Goal: Task Accomplishment & Management: Complete application form

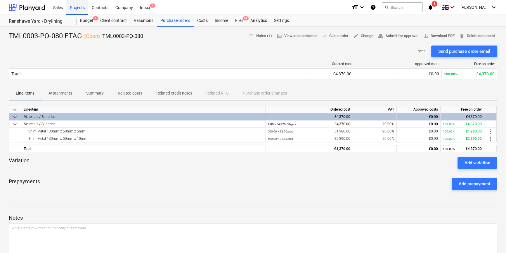
click at [79, 6] on div "Projects" at bounding box center [77, 7] width 22 height 15
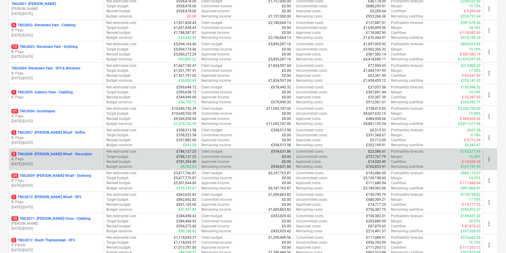
scroll to position [106, 0]
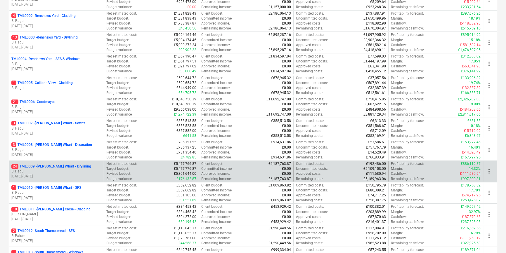
click at [61, 171] on p "B. Pagu" at bounding box center [56, 171] width 90 height 5
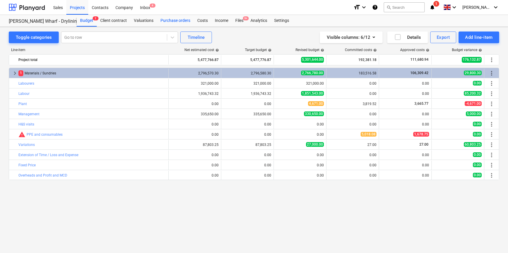
click at [171, 21] on div "Purchase orders" at bounding box center [175, 21] width 37 height 12
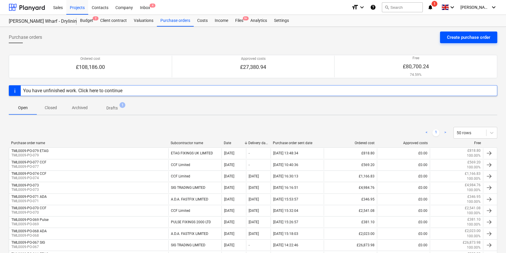
click at [454, 36] on div "Create purchase order" at bounding box center [468, 38] width 43 height 8
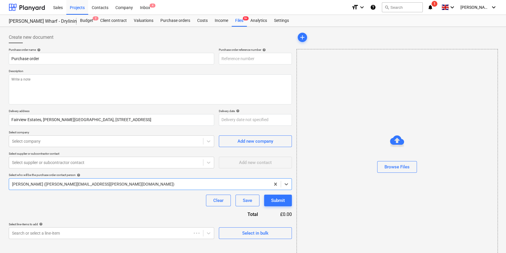
type textarea "x"
type input "TML0009-PO-080"
drag, startPoint x: 260, startPoint y: 56, endPoint x: 217, endPoint y: 57, distance: 42.4
click at [217, 57] on div "Purchase order name help Purchase order Purchase order reference number help TM…" at bounding box center [150, 56] width 283 height 17
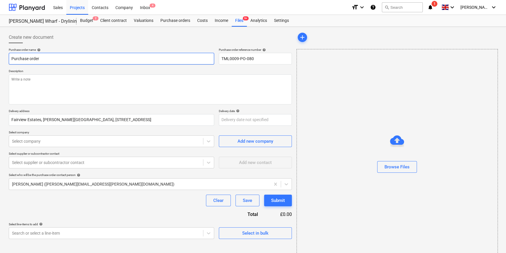
drag, startPoint x: 40, startPoint y: 59, endPoint x: 8, endPoint y: 58, distance: 32.1
click at [8, 58] on div "Create new document Purchase order name help Purchase order Purchase order refe…" at bounding box center [150, 146] width 288 height 235
type textarea "x"
paste input "TML0009-PO-080"
type textarea "x"
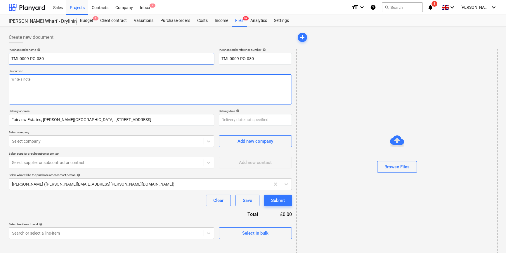
type input "TML0009-PO-080"
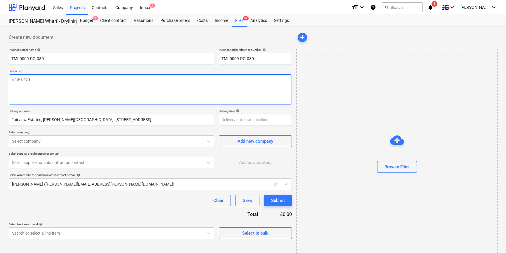
click at [23, 89] on textarea at bounding box center [150, 89] width 283 height 30
type textarea "x"
type textarea "S"
type textarea "x"
type textarea "Si"
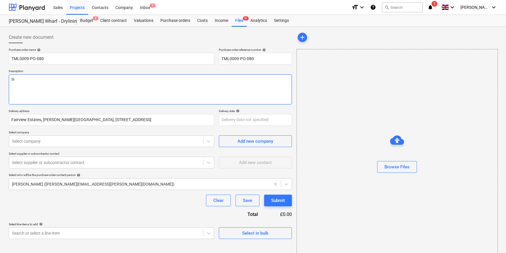
type textarea "x"
type textarea "Sit"
type textarea "x"
type textarea "Site"
type textarea "x"
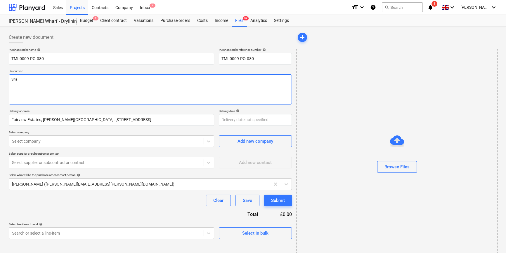
type textarea "Site"
type textarea "x"
type textarea "Site c"
type textarea "x"
type textarea "Site co"
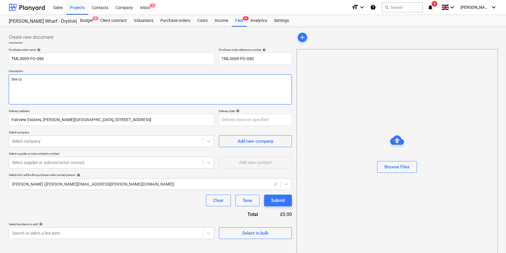
type textarea "x"
type textarea "Site con"
type textarea "x"
type textarea "Site cont"
type textarea "x"
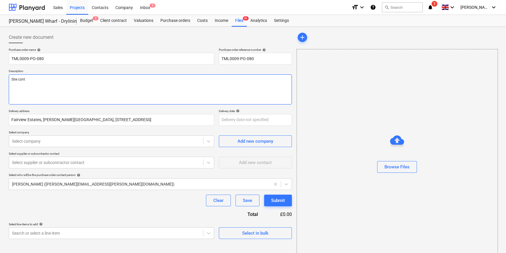
type textarea "Site conta"
type textarea "x"
type textarea "Site contac"
type textarea "x"
type textarea "Site contact"
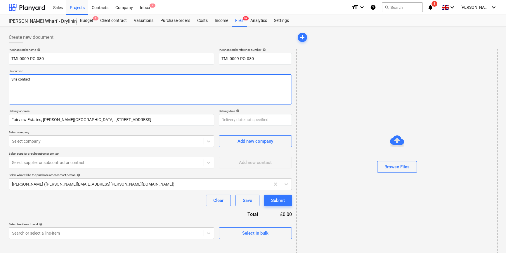
type textarea "x"
type textarea "Site contact"
type textarea "x"
type textarea "Site contact A"
type textarea "x"
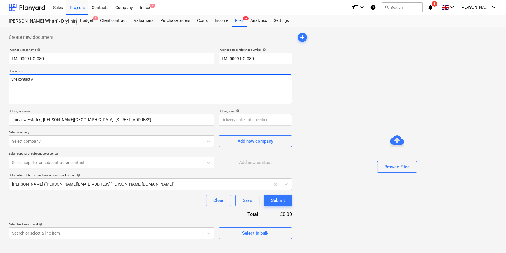
type textarea "Site contact An"
type textarea "x"
type textarea "Site contact And"
type textarea "x"
type textarea "Site contact Andr"
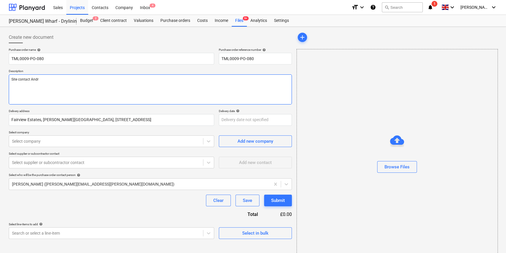
type textarea "x"
type textarea "Site contact [PERSON_NAME]"
type textarea "x"
type textarea "Site contact [PERSON_NAME]"
type textarea "x"
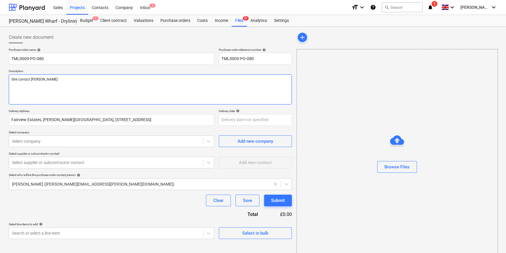
type textarea "Site contact [PERSON_NAME]"
paste textarea "07502288908"
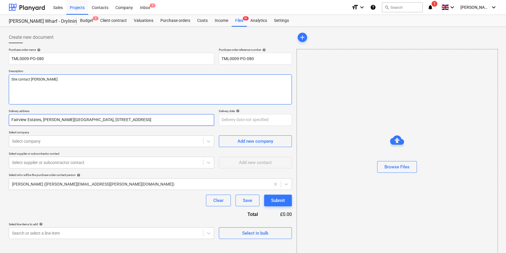
type textarea "x"
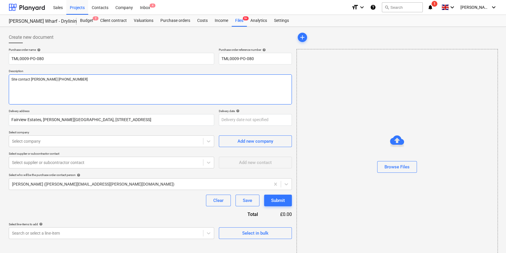
type textarea "Site contact [PERSON_NAME] [PHONE_NUMBER]"
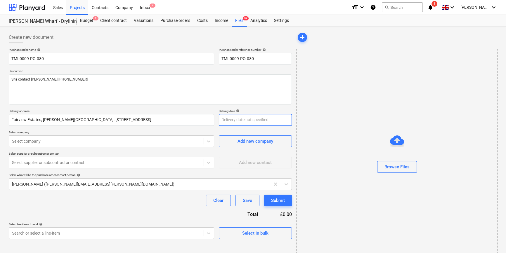
click at [233, 120] on body "Sales Projects Contacts Company Inbox 4 format_size keyboard_arrow_down help se…" at bounding box center [253, 126] width 506 height 253
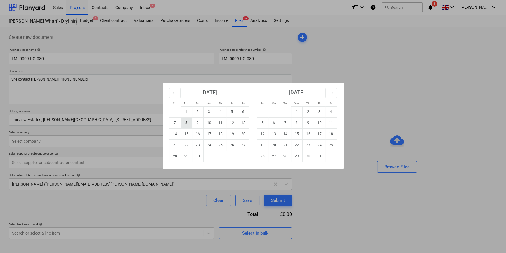
click at [188, 122] on td "8" at bounding box center [186, 122] width 11 height 11
type textarea "x"
type input "[DATE]"
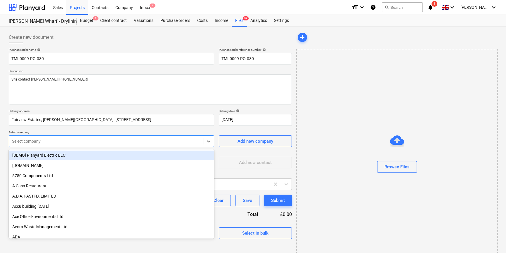
click at [62, 141] on div at bounding box center [106, 141] width 188 height 6
type input "sig"
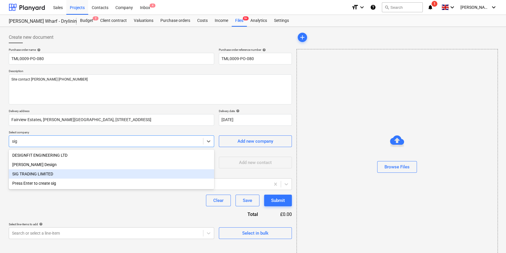
click at [43, 174] on div "SIG TRADING LIMITED" at bounding box center [111, 173] width 205 height 9
type textarea "x"
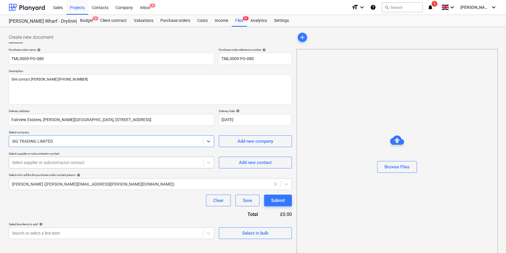
click at [61, 162] on div at bounding box center [106, 163] width 188 height 6
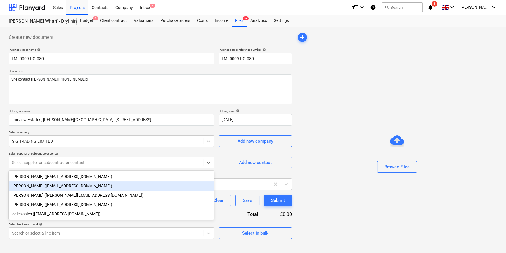
click at [47, 188] on div "[PERSON_NAME] ([EMAIL_ADDRESS][DOMAIN_NAME])" at bounding box center [111, 185] width 205 height 9
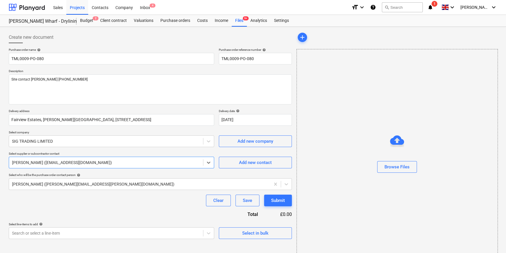
click at [85, 203] on div "Clear Save Submit" at bounding box center [150, 201] width 283 height 12
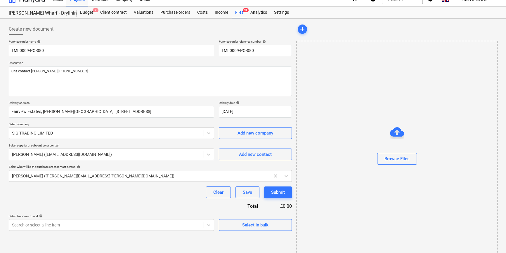
scroll to position [13, 0]
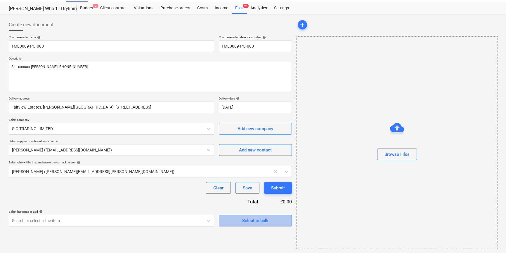
click at [263, 221] on div "Select in bulk" at bounding box center [255, 221] width 26 height 8
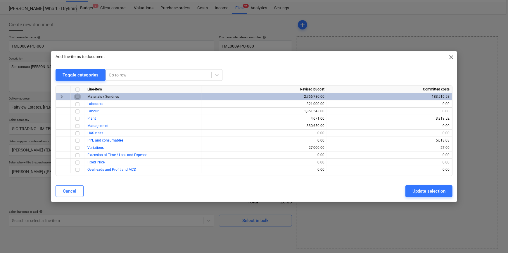
click at [78, 98] on input "checkbox" at bounding box center [77, 96] width 7 height 7
click at [419, 192] on div "Update selection" at bounding box center [428, 192] width 33 height 8
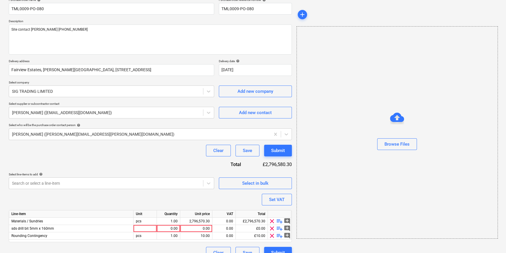
scroll to position [60, 0]
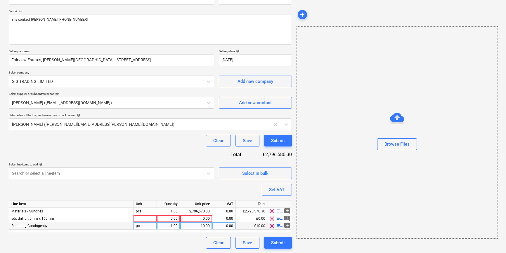
click at [271, 227] on span "clear" at bounding box center [271, 226] width 7 height 7
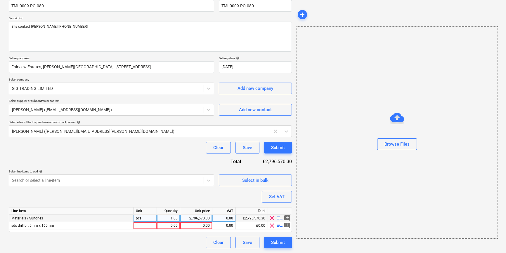
scroll to position [53, 0]
click at [272, 227] on span "clear" at bounding box center [271, 226] width 7 height 7
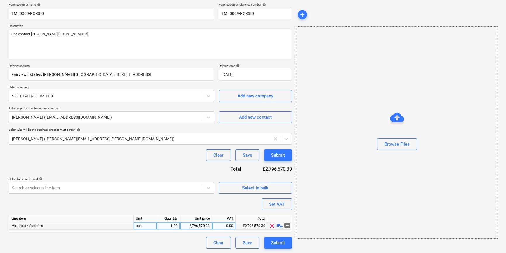
click at [279, 227] on span "playlist_add" at bounding box center [279, 226] width 7 height 7
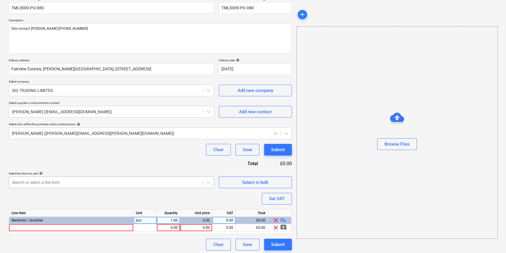
scroll to position [53, 0]
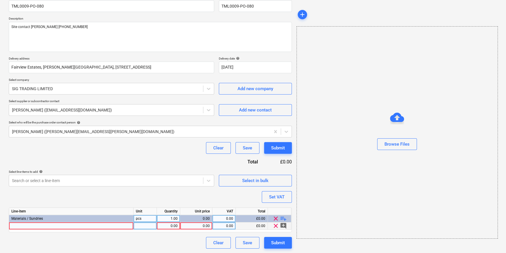
click at [18, 226] on div at bounding box center [71, 226] width 124 height 7
type textarea "x"
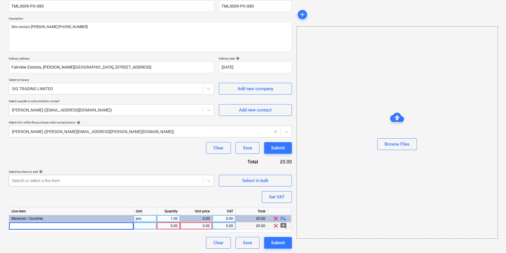
type input "[PERSON_NAME] M/f ceiling channel 3.6m"
type textarea "x"
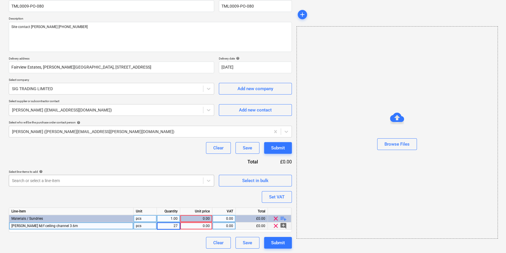
type input "270"
type textarea "x"
type input "3.74"
type textarea "x"
type input "20"
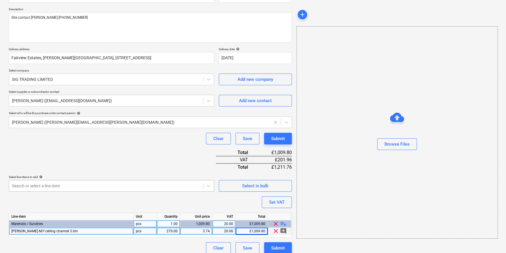
scroll to position [67, 0]
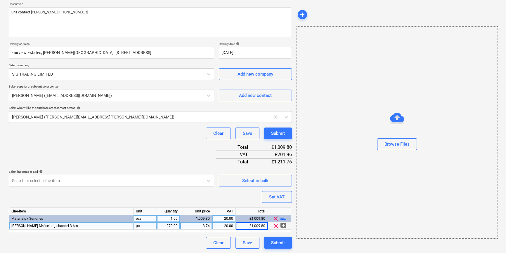
click at [283, 218] on span "playlist_add" at bounding box center [283, 218] width 7 height 7
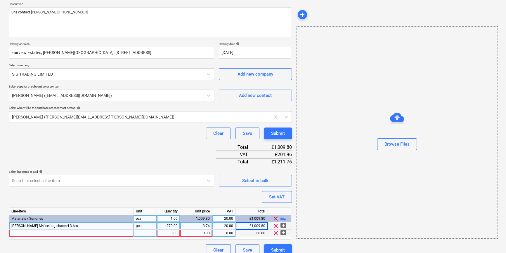
click at [37, 233] on div at bounding box center [71, 233] width 124 height 7
type textarea "x"
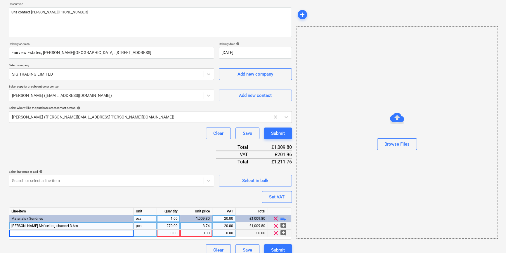
type input "[PERSON_NAME] M/f perimeter channel 3.6m"
type textarea "x"
type input "130"
type textarea "x"
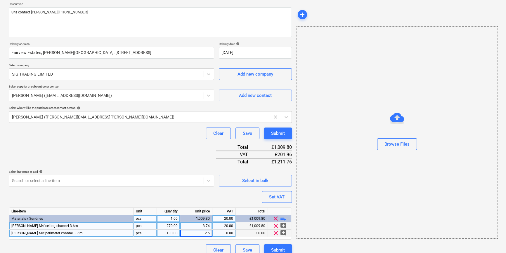
type input "2.59"
type textarea "x"
type input "20"
click at [283, 219] on span "playlist_add" at bounding box center [283, 218] width 7 height 7
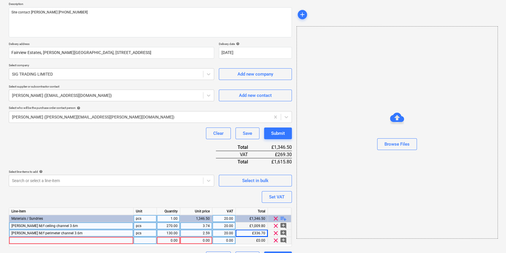
click at [19, 241] on div at bounding box center [71, 240] width 124 height 7
type textarea "x"
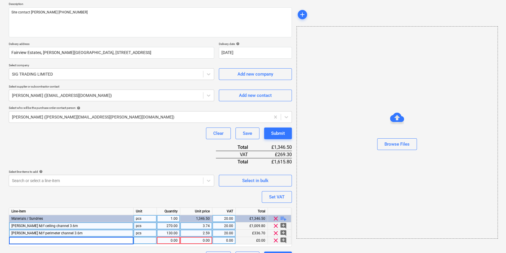
type input "[PERSON_NAME] M/f primary support channel 3.6m"
type textarea "x"
type input "100"
type textarea "x"
type input "4.03"
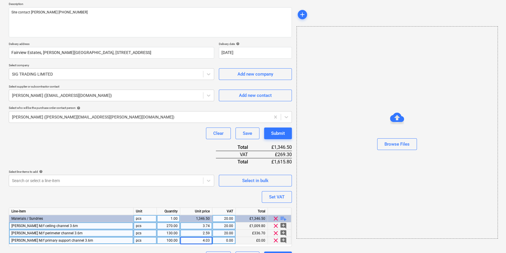
type textarea "x"
type input "20"
click at [283, 218] on span "playlist_add" at bounding box center [283, 218] width 7 height 7
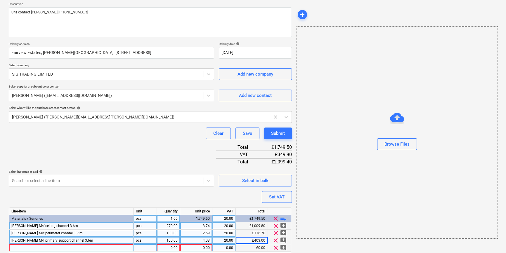
click at [26, 248] on div at bounding box center [71, 248] width 124 height 7
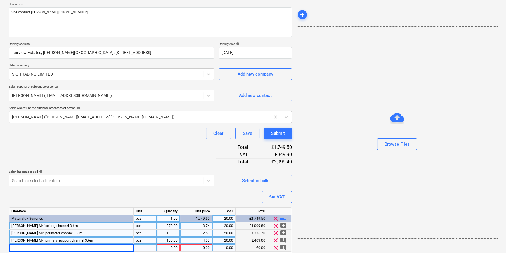
type textarea "x"
type input "[PERSON_NAME] angle section 25x25mm"
type textarea "x"
type input "100"
type textarea "x"
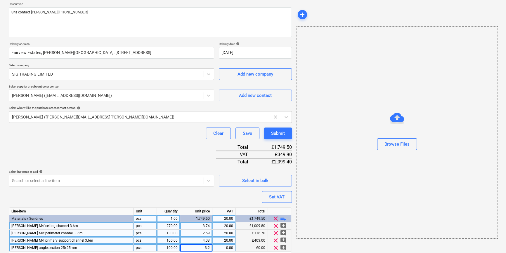
type input "3.24"
click at [282, 218] on span "playlist_add" at bounding box center [283, 218] width 7 height 7
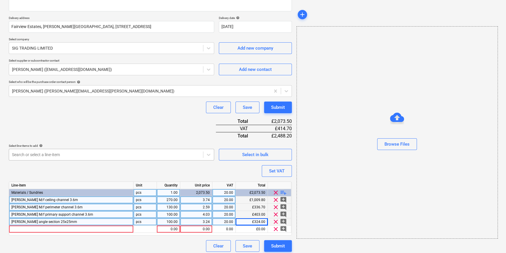
scroll to position [96, 0]
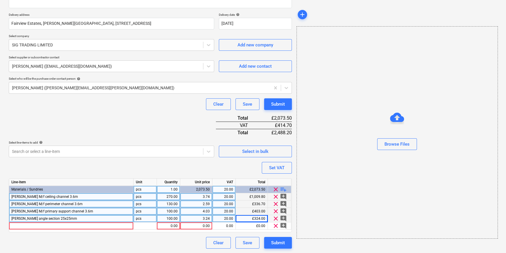
type textarea "x"
click at [16, 226] on div at bounding box center [71, 226] width 124 height 7
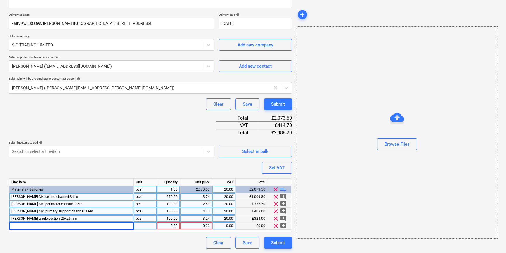
type input "[PERSON_NAME] 12.5mm Wallboard 1200x2400mm TE"
type textarea "x"
type input "144"
type textarea "x"
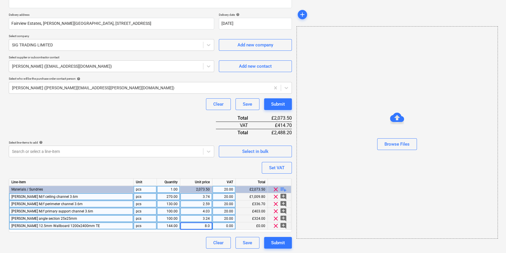
type input "8.06"
type textarea "x"
type input "20"
click at [284, 190] on span "playlist_add" at bounding box center [283, 189] width 7 height 7
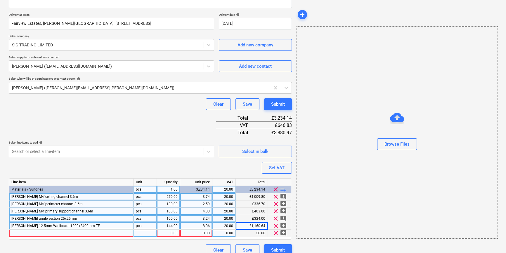
click at [24, 234] on div at bounding box center [71, 233] width 124 height 7
type textarea "x"
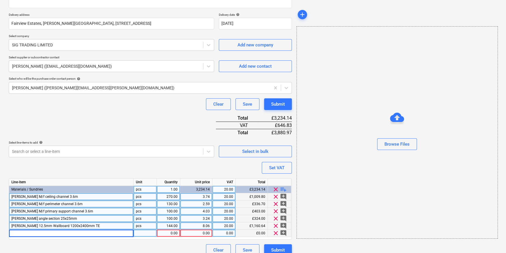
type input "[PERSON_NAME] 12.5mm Wallboard 1200x2700mm TE"
type textarea "x"
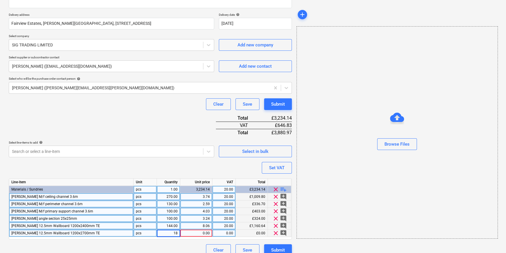
type input "180"
type textarea "x"
type input "9.07"
type textarea "x"
type input "20"
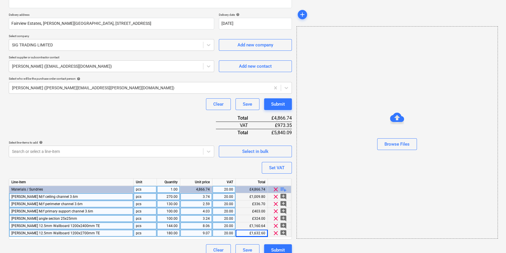
click at [282, 189] on span "playlist_add" at bounding box center [283, 189] width 7 height 7
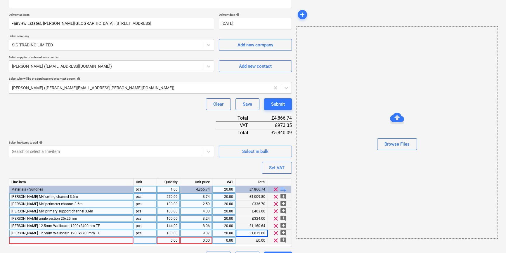
click at [22, 240] on div at bounding box center [71, 240] width 124 height 7
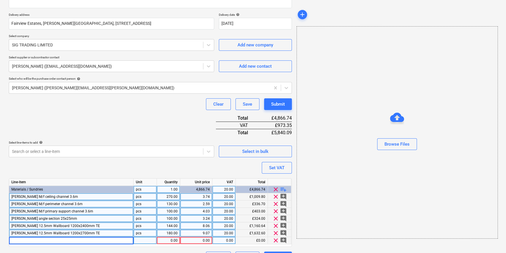
type textarea "x"
type input "[PERSON_NAME] 12.5mm Wallboard 1200x3000mm TE"
type textarea "x"
type input "180"
type textarea "x"
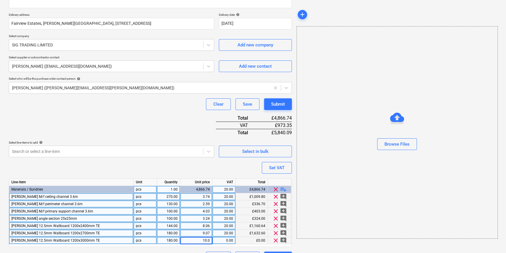
type input "10.08"
type textarea "x"
type input "20"
click at [284, 189] on span "playlist_add" at bounding box center [283, 189] width 7 height 7
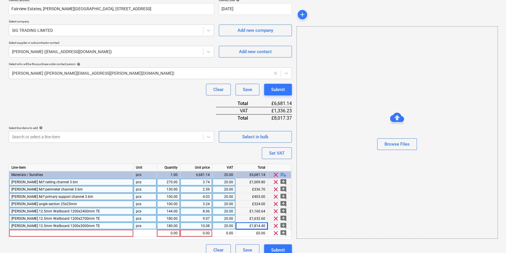
scroll to position [118, 0]
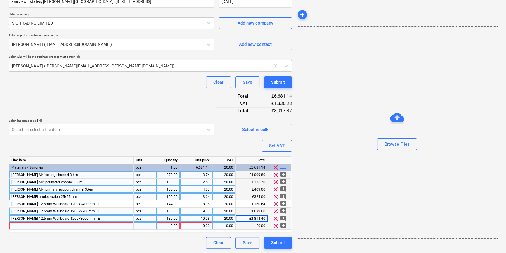
click at [26, 225] on div at bounding box center [71, 226] width 124 height 7
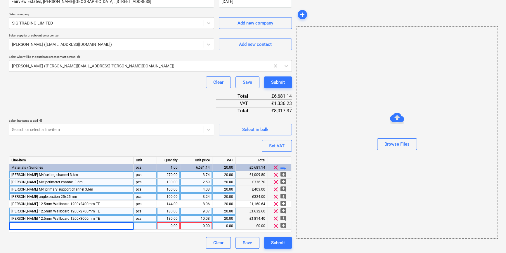
type textarea "x"
type input "[PERSON_NAME] 15mm Soundshield Plus 1200x2700mm TE"
type textarea "x"
type input "252"
type textarea "x"
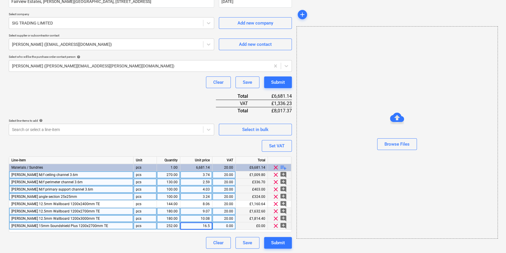
type input "16.59"
type textarea "x"
type input "20"
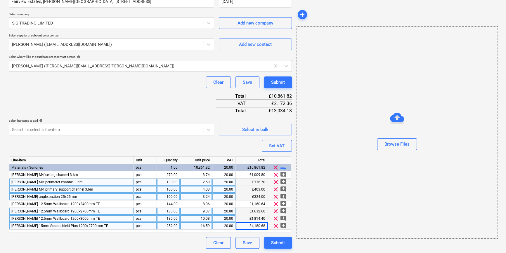
click at [285, 168] on span "playlist_add" at bounding box center [283, 167] width 7 height 7
type textarea "x"
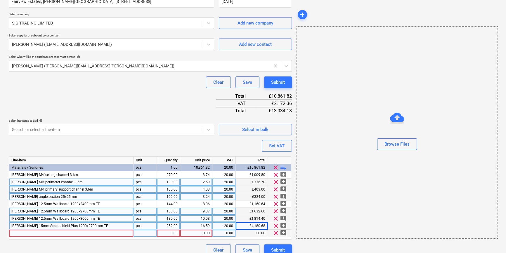
click at [20, 234] on div at bounding box center [71, 233] width 124 height 7
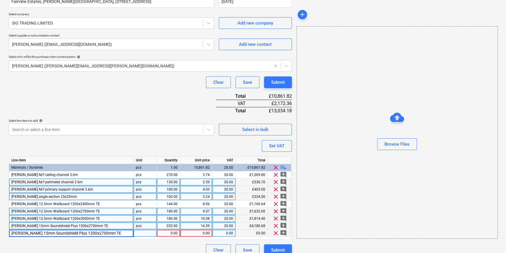
click at [79, 232] on input "[PERSON_NAME] 15mm Soundshield Plus 1200x2700mm TE" at bounding box center [71, 233] width 124 height 7
type input "[PERSON_NAME] 15mm Soundshield Plus 1200x3000mm TE"
type textarea "x"
type input "144"
type textarea "x"
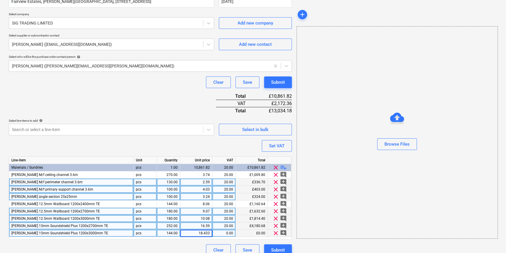
type input "18.4333"
type textarea "x"
type input "20"
click at [280, 167] on span "playlist_add" at bounding box center [283, 167] width 7 height 7
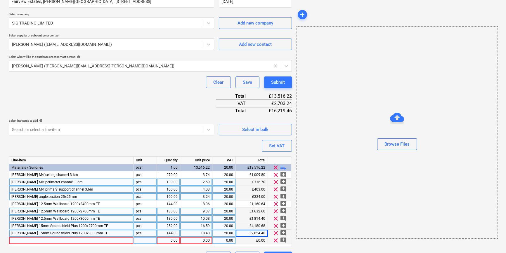
click at [21, 241] on div at bounding box center [71, 240] width 124 height 7
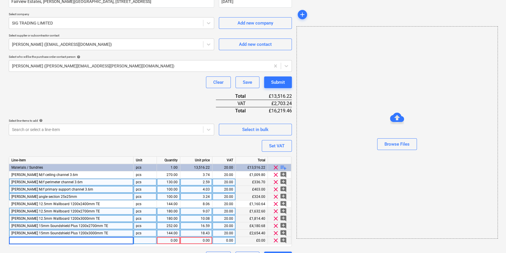
type textarea "x"
type input "[PERSON_NAME] 474340 Omnifit Slab 35 100mm x 600mm x 1.2m (6pk) (32pp)"
type textarea "x"
type input "56"
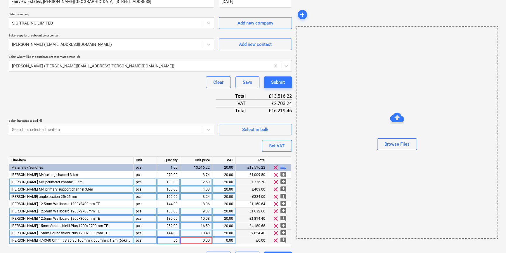
type textarea "x"
type input "24.54"
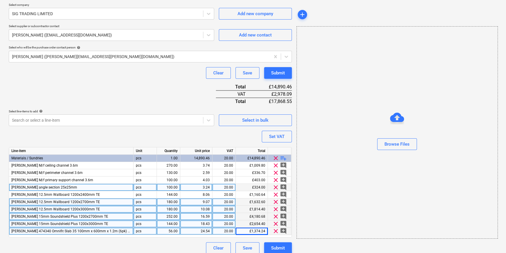
scroll to position [133, 0]
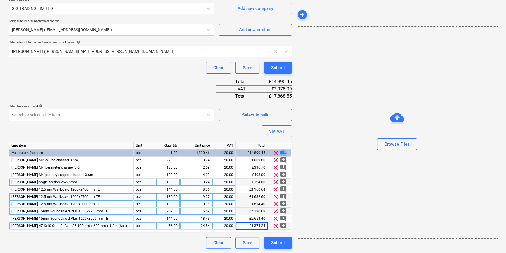
click at [285, 152] on span "playlist_add" at bounding box center [283, 153] width 7 height 7
type textarea "x"
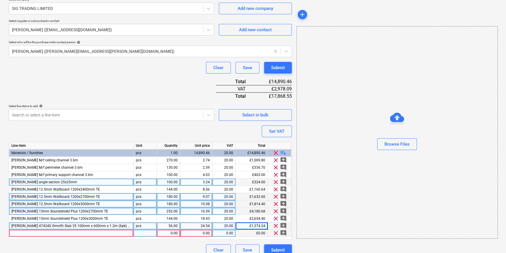
click at [20, 233] on div at bounding box center [71, 233] width 124 height 7
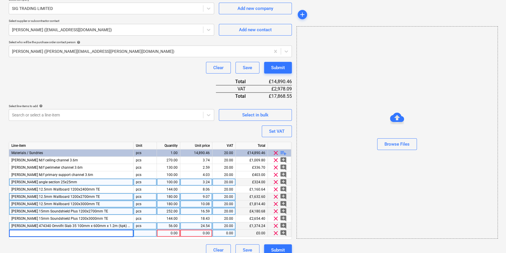
type input "[PERSON_NAME] 25mm Acoustic roll 26.64m²"
type textarea "x"
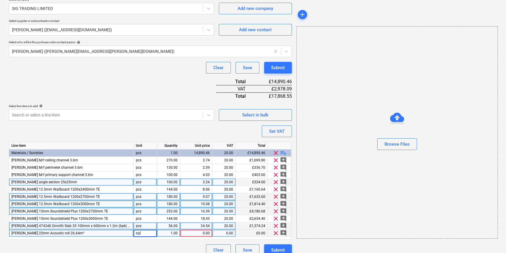
type input "roll"
type textarea "x"
type input "18"
type textarea "x"
type input "33.57"
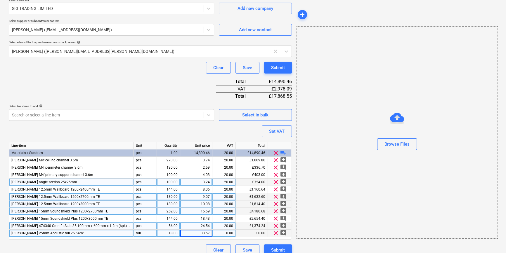
type textarea "x"
type input "20"
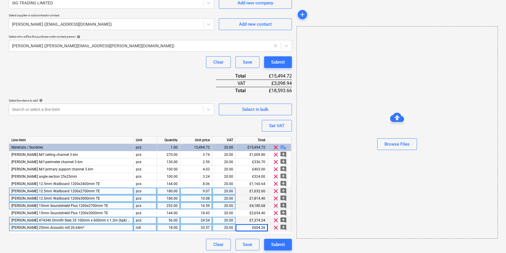
scroll to position [140, 0]
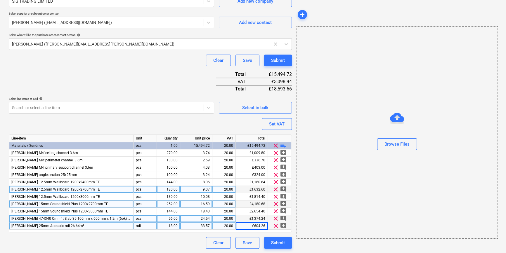
click at [285, 145] on span "playlist_add" at bounding box center [283, 145] width 7 height 7
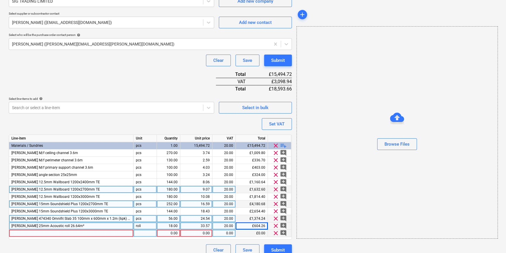
click at [25, 232] on div at bounding box center [71, 233] width 124 height 7
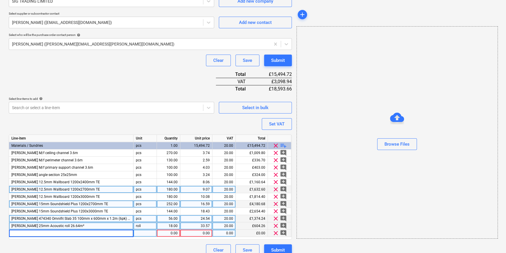
type textarea "x"
type input "[PERSON_NAME] 75mm Acoustic roll 17.4m²"
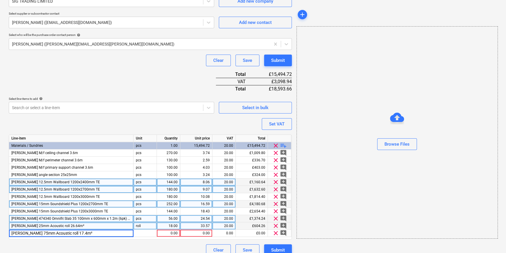
type textarea "x"
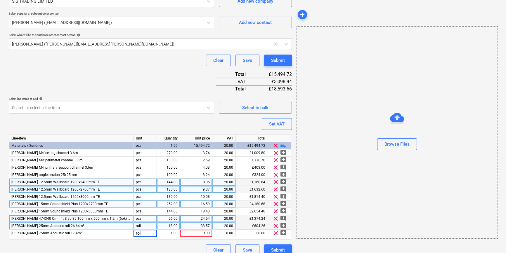
type input "roll"
type textarea "x"
type input "20"
type textarea "x"
type input "50.81"
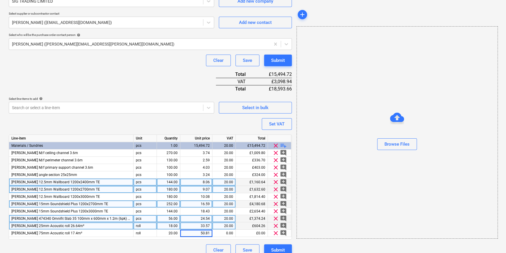
type textarea "x"
type input "20"
type textarea "x"
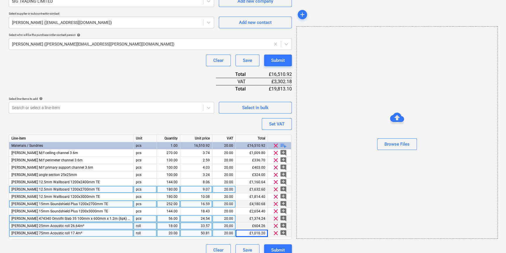
click at [170, 233] on div "20.00" at bounding box center [168, 233] width 18 height 7
type input "24"
click at [284, 145] on span "playlist_add" at bounding box center [283, 145] width 7 height 7
type textarea "x"
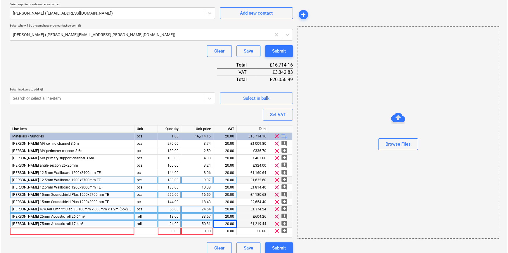
scroll to position [155, 0]
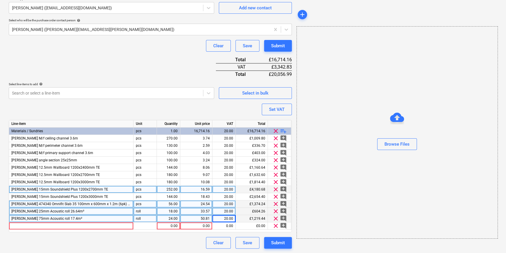
click at [142, 204] on div "pcs" at bounding box center [145, 204] width 23 height 7
type input "pack"
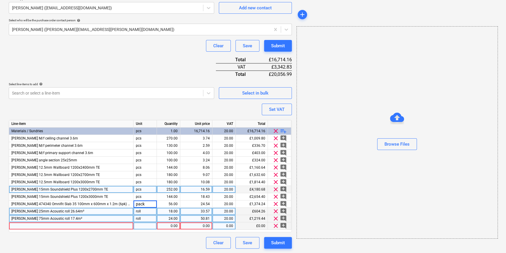
click at [25, 226] on div at bounding box center [71, 226] width 124 height 7
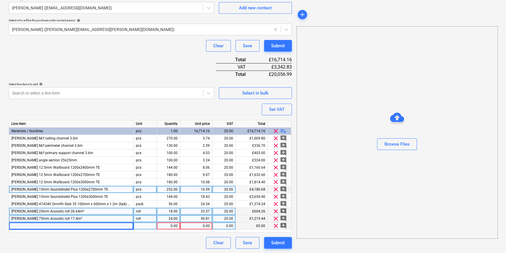
click at [19, 225] on div at bounding box center [71, 226] width 124 height 7
type textarea "x"
type input "[PERSON_NAME] 100mm Acoustic roll 12.36m²"
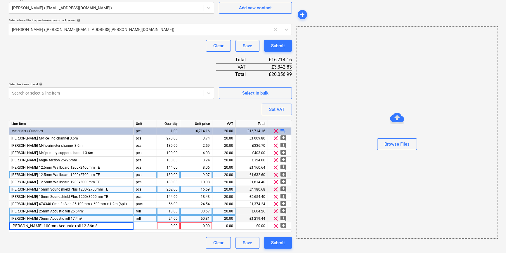
type textarea "x"
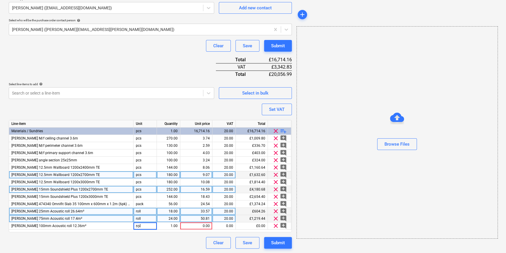
type input "roll"
type textarea "x"
type input "14"
type textarea "x"
type input "46.1"
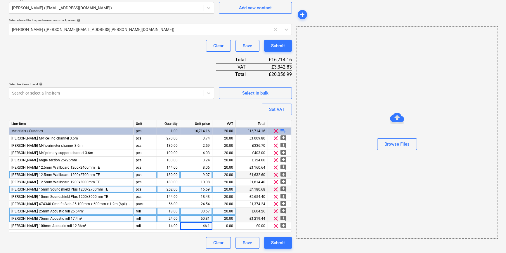
type textarea "x"
type input "20"
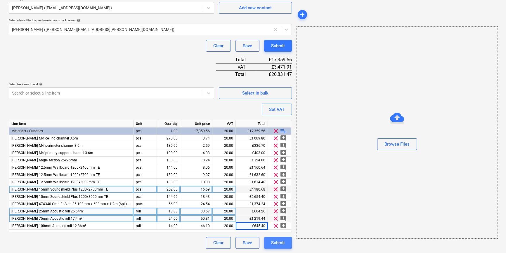
click at [281, 243] on div "Submit" at bounding box center [278, 243] width 14 height 8
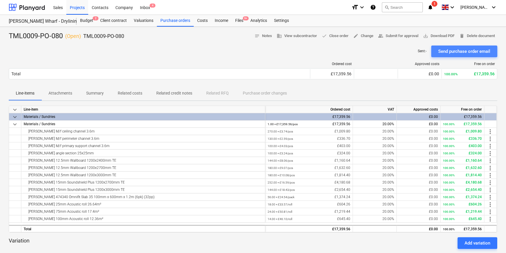
click at [461, 51] on div "Send purchase order email" at bounding box center [464, 52] width 52 height 8
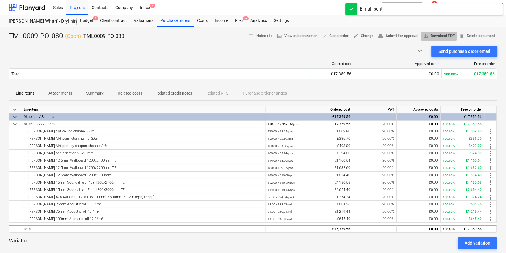
click at [438, 35] on span "save_alt Download PDF" at bounding box center [439, 36] width 32 height 7
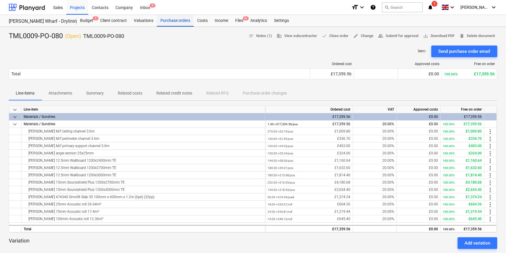
click at [174, 20] on div "Purchase orders" at bounding box center [175, 21] width 37 height 12
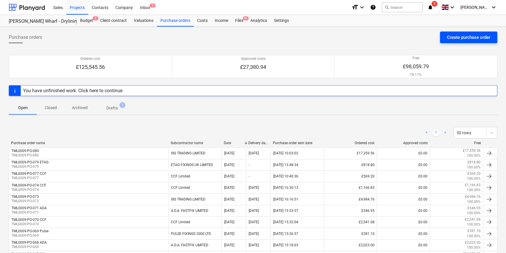
click at [454, 38] on div "Create purchase order" at bounding box center [468, 38] width 43 height 8
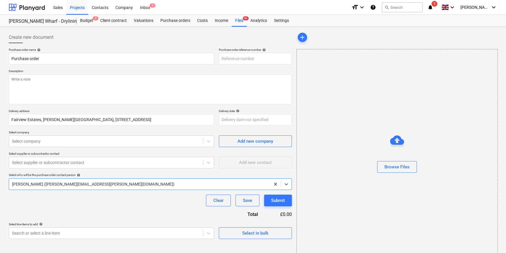
type textarea "x"
type input "TML0009-PO-081"
drag, startPoint x: 254, startPoint y: 58, endPoint x: 222, endPoint y: 60, distance: 32.4
click at [221, 60] on input "TML0009-PO-081" at bounding box center [255, 59] width 73 height 12
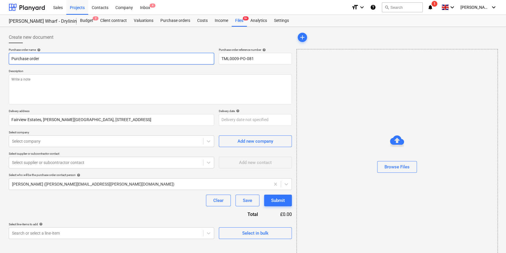
drag, startPoint x: 45, startPoint y: 58, endPoint x: 2, endPoint y: 58, distance: 43.5
click at [2, 58] on div "Create new document Purchase order name help Purchase order Purchase order refe…" at bounding box center [253, 147] width 506 height 240
type textarea "x"
paste input "TML0009-PO-081"
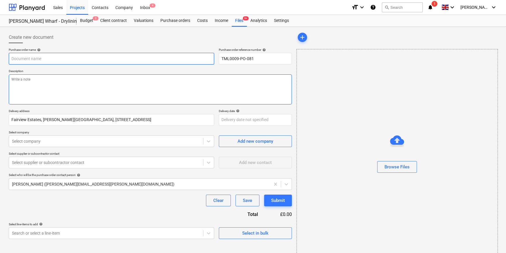
type textarea "x"
type input "TML0009-PO-081"
type textarea "x"
type input "TML0009-PO-081"
type textarea "x"
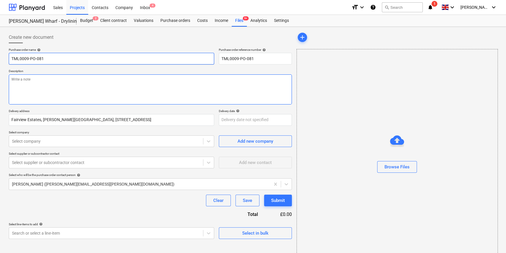
type input "TML0009-PO-081 A"
type textarea "x"
type input "TML0009-PO-081 AD"
type textarea "x"
type input "TML0009-PO-081 ADA"
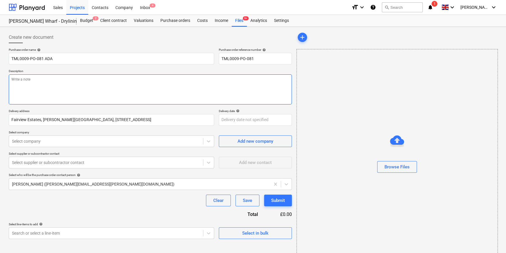
click at [18, 88] on textarea at bounding box center [150, 89] width 283 height 30
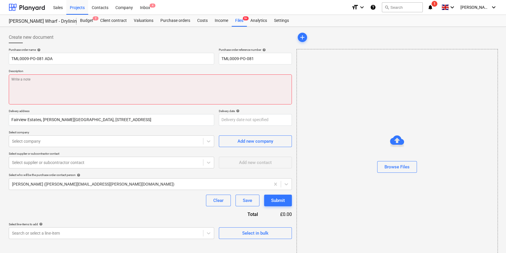
click at [35, 82] on textarea at bounding box center [150, 89] width 283 height 30
paste textarea "Site contact [PERSON_NAME] [PHONE_NUMBER]"
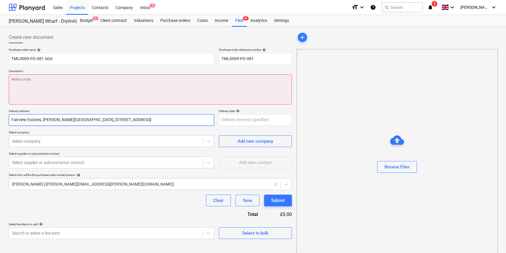
type textarea "x"
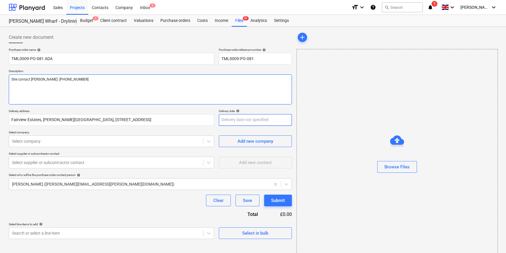
type textarea "Site contact [PERSON_NAME] [PHONE_NUMBER]"
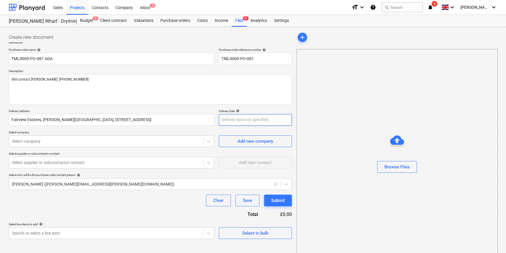
click at [234, 119] on body "Sales Projects Contacts Company Inbox 4 format_size keyboard_arrow_down help se…" at bounding box center [253, 126] width 506 height 253
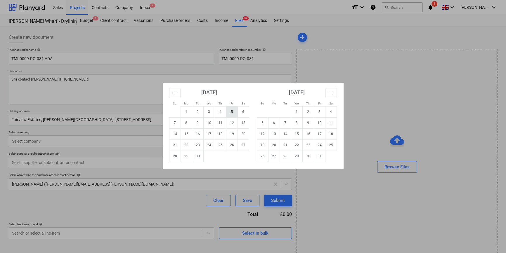
click at [233, 110] on td "5" at bounding box center [231, 111] width 11 height 11
type textarea "x"
type input "[DATE]"
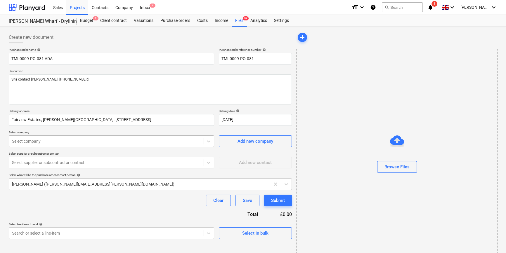
click at [54, 140] on div at bounding box center [106, 141] width 188 height 6
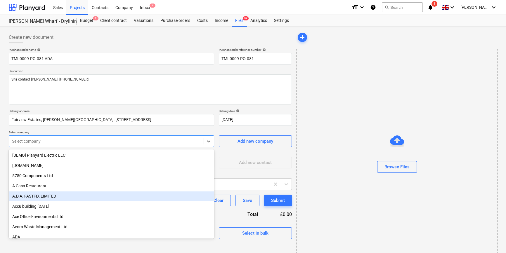
click at [26, 196] on div "A.D.A. FASTFIX LIMITED" at bounding box center [111, 196] width 205 height 9
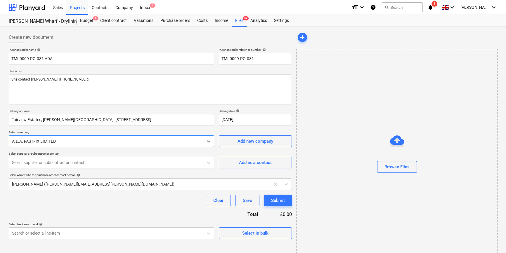
click at [71, 164] on div at bounding box center [106, 163] width 188 height 6
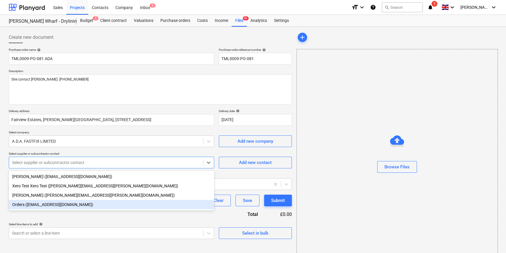
click at [62, 207] on div "Orders ([EMAIL_ADDRESS][DOMAIN_NAME])" at bounding box center [111, 204] width 205 height 9
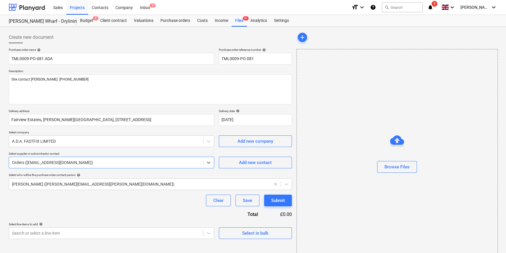
click at [87, 217] on div "Purchase order name help TML0009-PO-081 ADA Purchase order reference number hel…" at bounding box center [150, 143] width 283 height 191
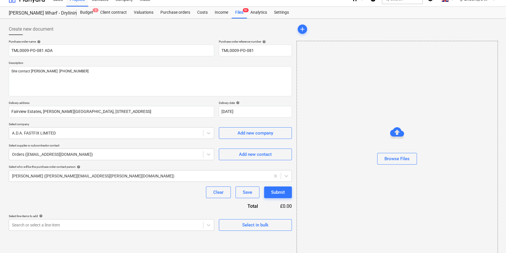
scroll to position [13, 0]
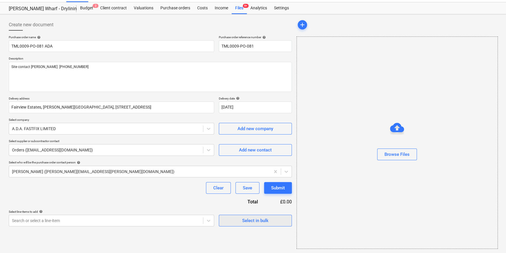
click at [255, 220] on div "Select in bulk" at bounding box center [255, 221] width 26 height 8
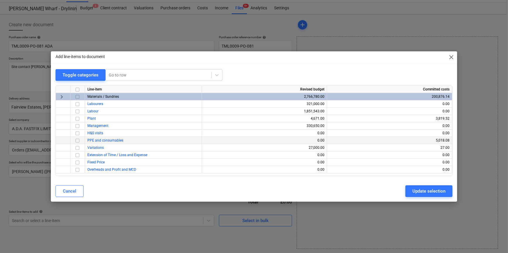
click at [78, 140] on input "checkbox" at bounding box center [77, 140] width 7 height 7
click at [427, 195] on div "Update selection" at bounding box center [428, 192] width 33 height 8
type textarea "x"
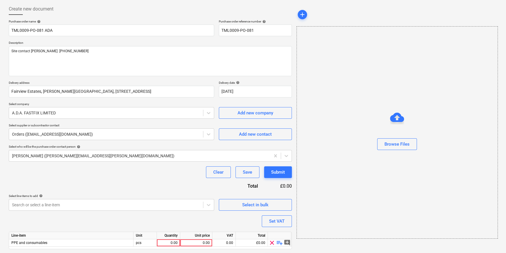
scroll to position [45, 0]
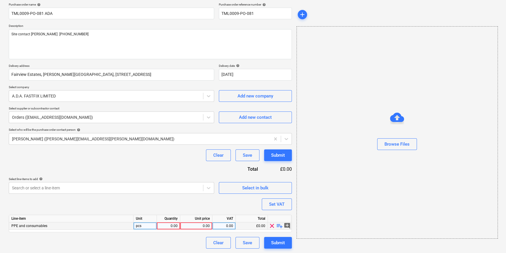
click at [165, 227] on div "0.00" at bounding box center [168, 226] width 18 height 7
type input "1"
click at [279, 226] on span "playlist_add" at bounding box center [279, 226] width 7 height 7
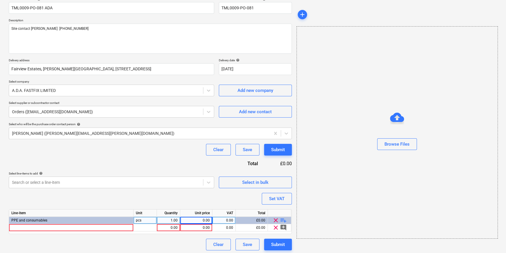
scroll to position [53, 0]
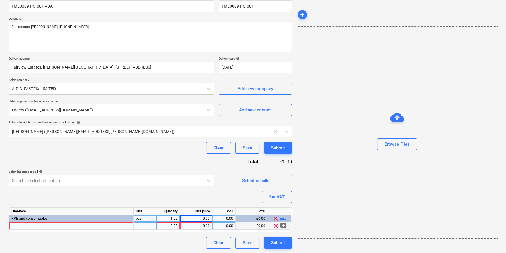
click at [15, 225] on div at bounding box center [71, 226] width 124 height 7
type textarea "x"
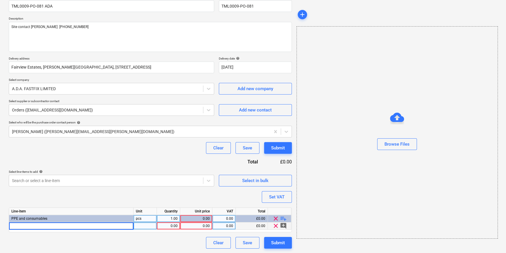
type input "TP3 P/U Palm Coated Glove Size 8 Cut Level 3"
type textarea "x"
type input "pr"
type textarea "x"
type input "20"
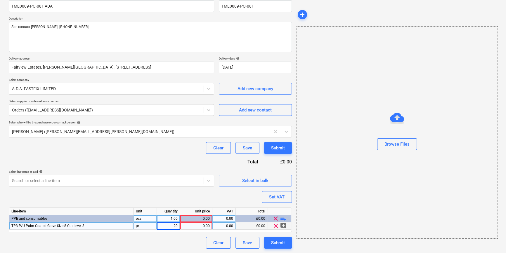
type textarea "x"
type input "20"
type textarea "x"
type input "2.53"
type textarea "x"
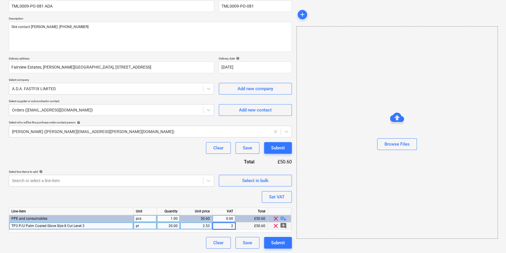
type input "20"
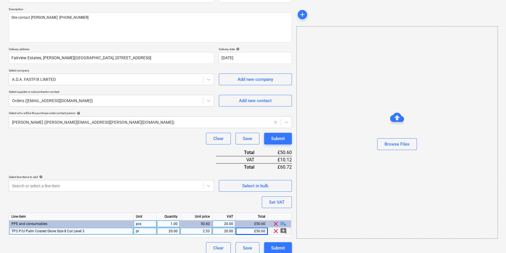
scroll to position [67, 0]
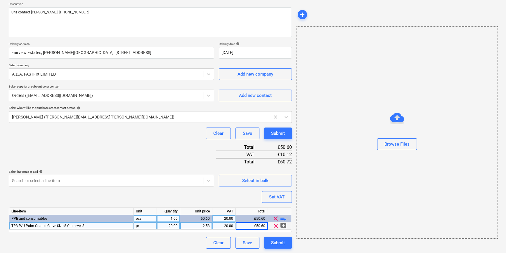
click at [284, 219] on span "playlist_add" at bounding box center [283, 218] width 7 height 7
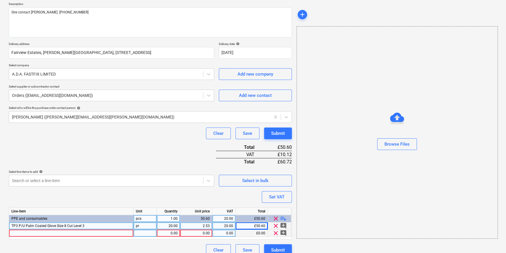
click at [27, 235] on div at bounding box center [71, 233] width 124 height 7
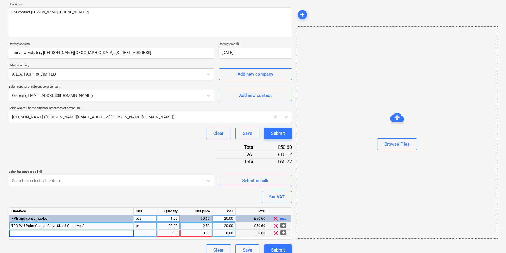
type textarea "x"
type input "TP3 P/U Palm Coated Glove Size 9 Cut Level 3"
type textarea "x"
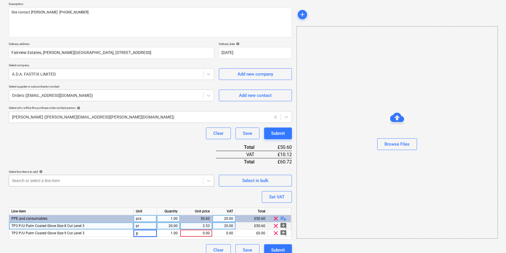
type input "pr"
type textarea "x"
click at [282, 217] on span "playlist_add" at bounding box center [283, 218] width 7 height 7
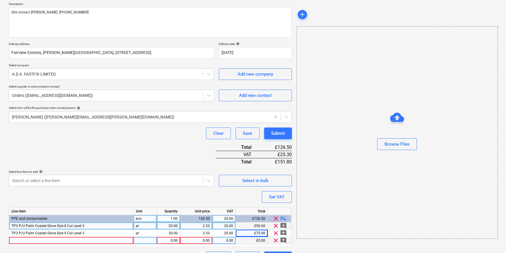
click at [27, 240] on div at bounding box center [71, 240] width 124 height 7
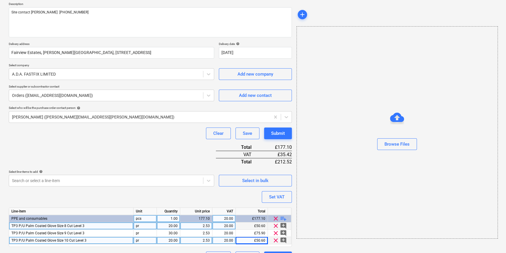
click at [286, 218] on span "playlist_add" at bounding box center [283, 218] width 7 height 7
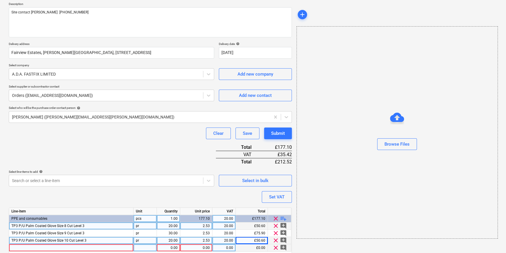
click at [20, 247] on div at bounding box center [71, 248] width 124 height 7
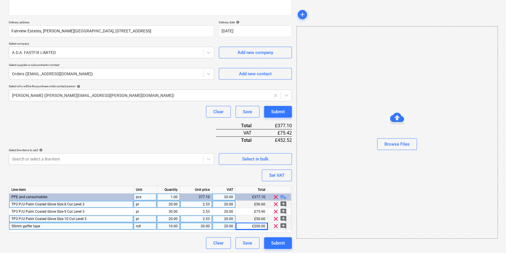
scroll to position [89, 0]
click at [285, 196] on span "playlist_add" at bounding box center [283, 196] width 7 height 7
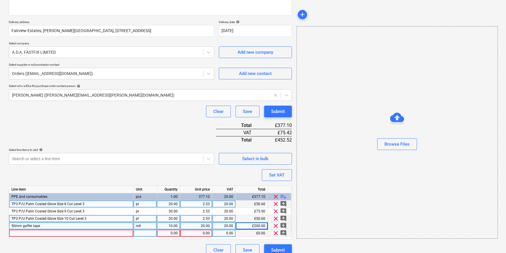
click at [15, 233] on div at bounding box center [71, 233] width 124 height 7
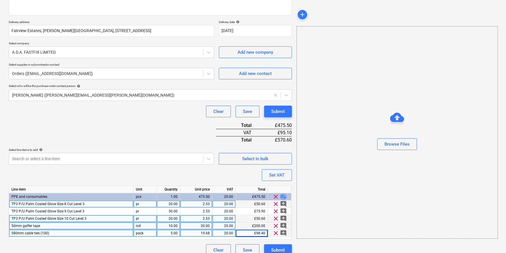
click at [286, 196] on span "playlist_add" at bounding box center [283, 196] width 7 height 7
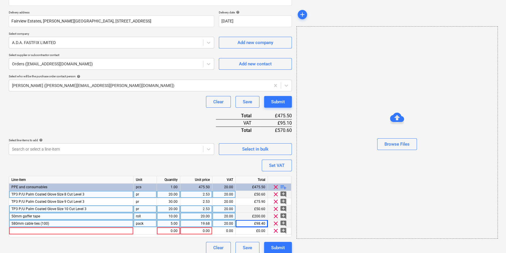
scroll to position [104, 0]
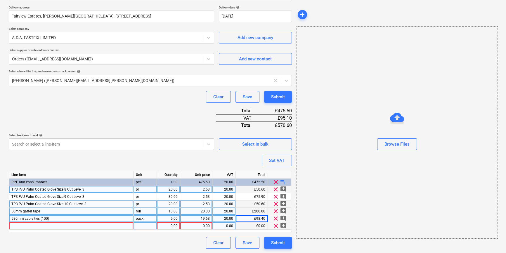
click at [15, 226] on div at bounding box center [71, 226] width 124 height 7
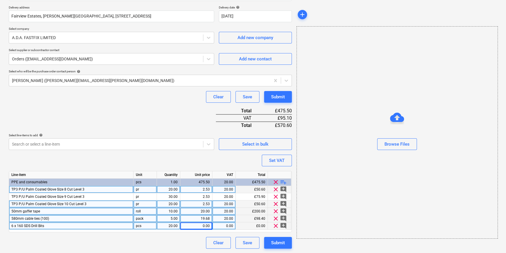
click at [197, 228] on div "0.00" at bounding box center [196, 226] width 27 height 7
click at [281, 181] on span "playlist_add" at bounding box center [283, 182] width 7 height 7
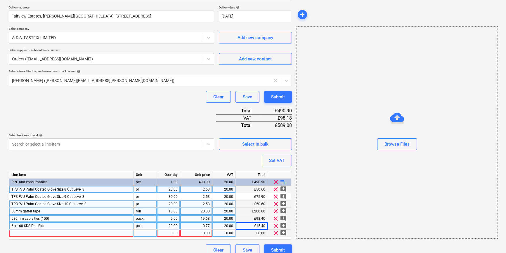
click at [26, 233] on div at bounding box center [71, 233] width 124 height 7
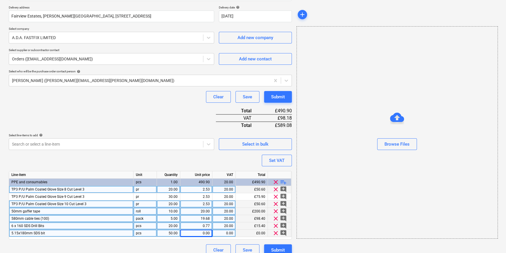
click at [200, 233] on div "0.00" at bounding box center [196, 233] width 27 height 7
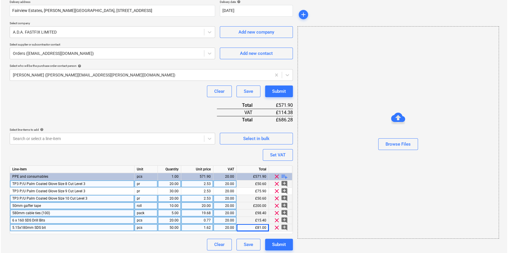
scroll to position [111, 0]
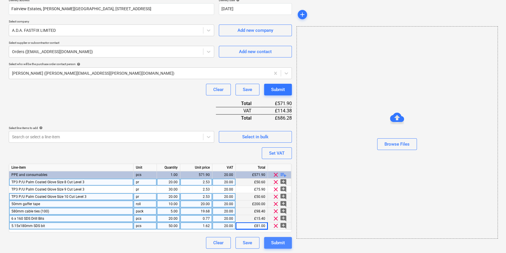
click at [279, 243] on div "Submit" at bounding box center [278, 243] width 14 height 8
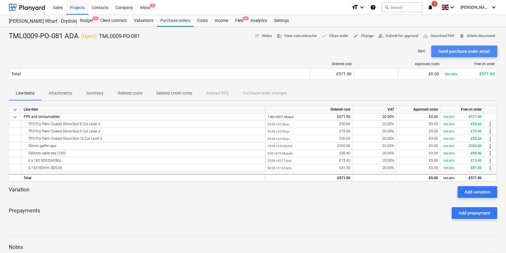
click at [447, 54] on div "Send purchase order email" at bounding box center [464, 52] width 52 height 8
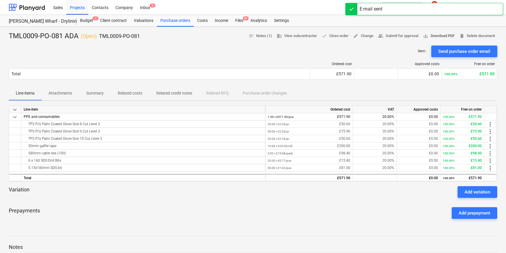
click at [444, 36] on span "save_alt Download PDF" at bounding box center [439, 36] width 32 height 7
